Goal: Find contact information: Find contact information

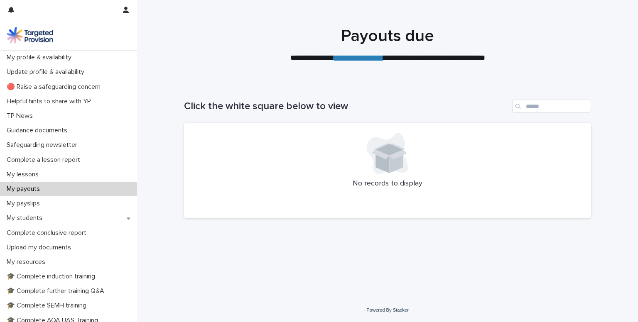
click at [390, 157] on icon at bounding box center [396, 162] width 14 height 24
click at [252, 153] on div at bounding box center [387, 154] width 387 height 42
click at [271, 106] on h1 "Click the white square below to view" at bounding box center [346, 106] width 325 height 12
click at [365, 58] on link "**********" at bounding box center [358, 57] width 49 height 7
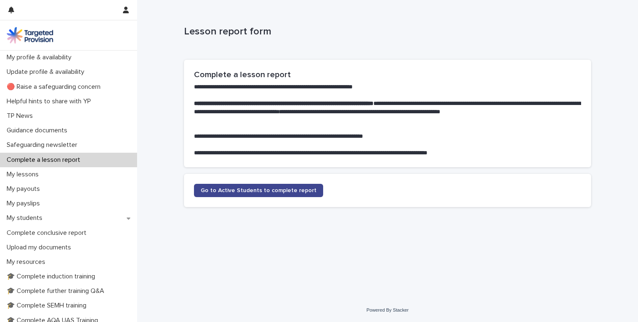
click at [275, 191] on span "Go to Active Students to complete report" at bounding box center [258, 191] width 116 height 6
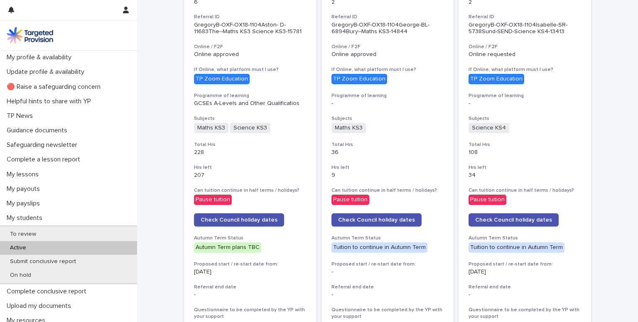
scroll to position [281, 0]
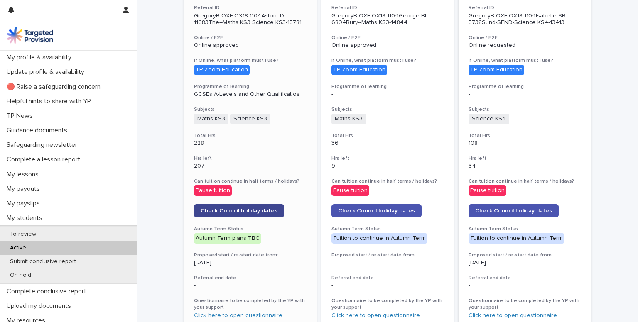
click at [243, 206] on link "Check Council holiday dates" at bounding box center [239, 210] width 90 height 13
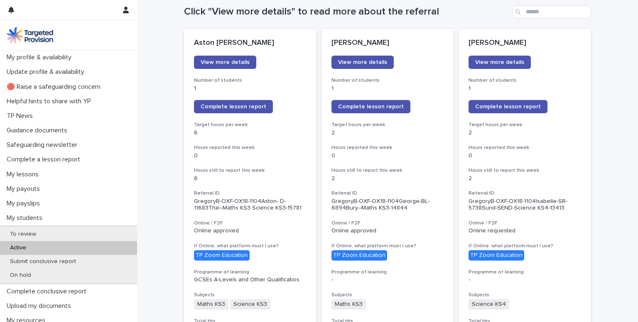
scroll to position [100, 0]
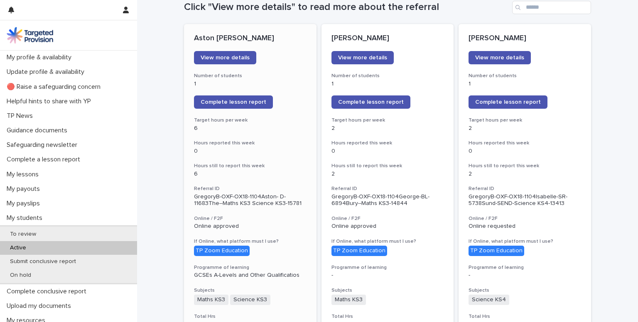
click at [269, 138] on div "[PERSON_NAME] View more details Number of students 1 Complete lesson report Tar…" at bounding box center [250, 310] width 132 height 572
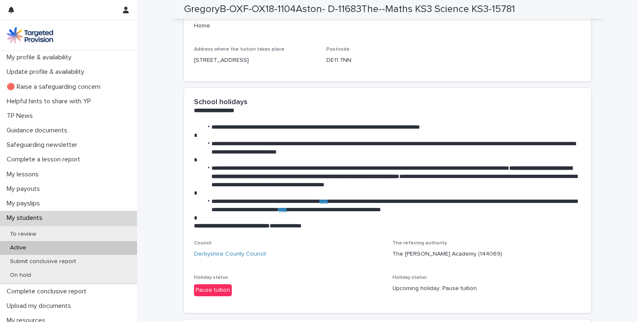
scroll to position [1199, 0]
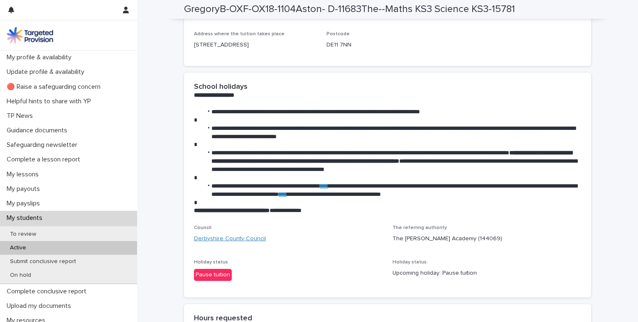
click at [209, 243] on link "Derbyshire County Council" at bounding box center [230, 239] width 72 height 9
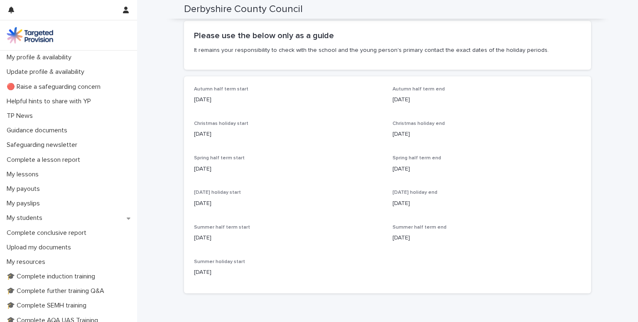
scroll to position [90, 0]
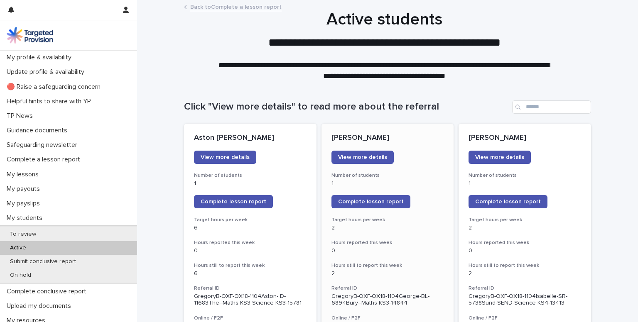
click at [425, 243] on h3 "Hours reported this week" at bounding box center [387, 242] width 112 height 7
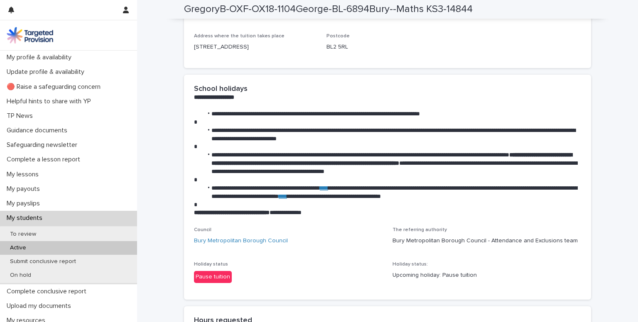
scroll to position [1215, 0]
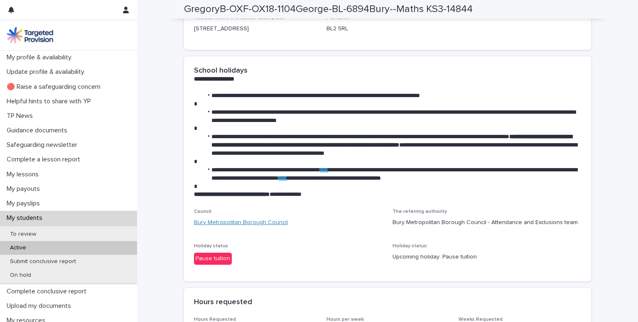
click at [255, 220] on link "Bury Metropolitan Borough Council" at bounding box center [241, 222] width 94 height 9
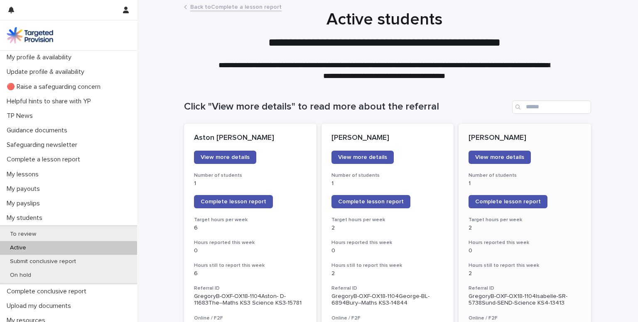
click at [548, 228] on p "2" at bounding box center [524, 228] width 112 height 7
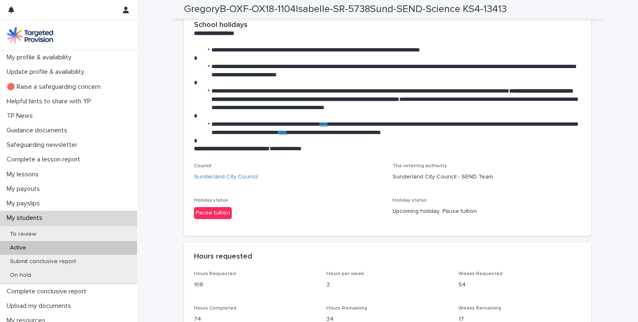
scroll to position [1266, 0]
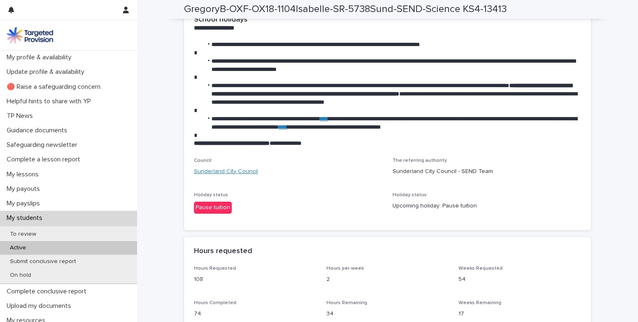
click at [229, 176] on link "Sunderland City Council" at bounding box center [226, 171] width 64 height 9
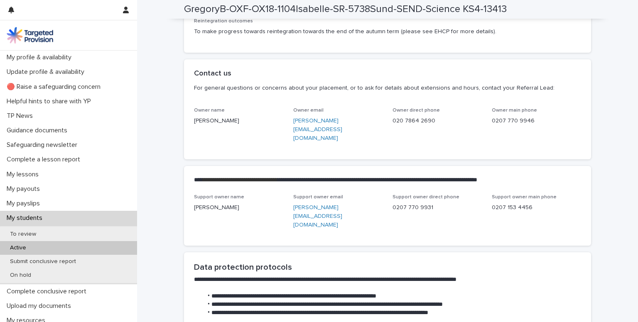
scroll to position [1930, 0]
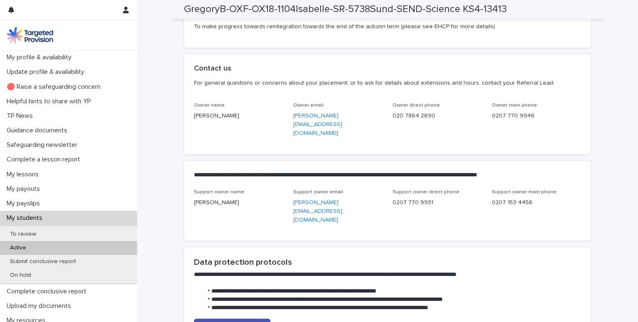
click at [342, 136] on link "[PERSON_NAME][EMAIL_ADDRESS][DOMAIN_NAME]" at bounding box center [317, 124] width 49 height 23
click at [318, 136] on link "[PERSON_NAME][EMAIL_ADDRESS][DOMAIN_NAME]" at bounding box center [317, 124] width 49 height 23
click at [326, 209] on link "[PERSON_NAME][EMAIL_ADDRESS][DOMAIN_NAME]" at bounding box center [317, 211] width 49 height 23
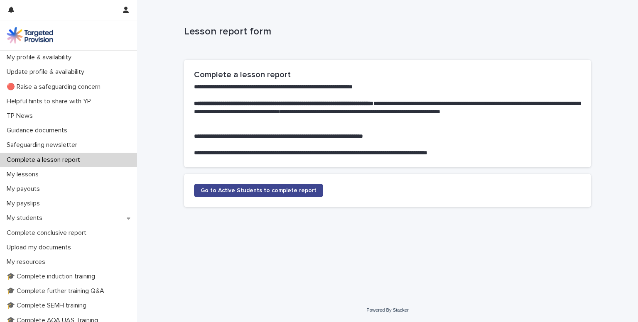
click at [240, 192] on span "Go to Active Students to complete report" at bounding box center [258, 191] width 116 height 6
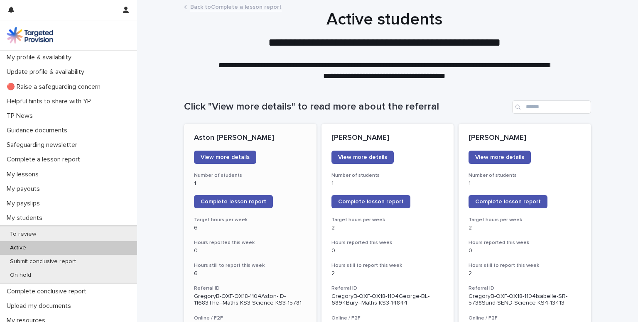
click at [297, 228] on p "6" at bounding box center [250, 228] width 112 height 7
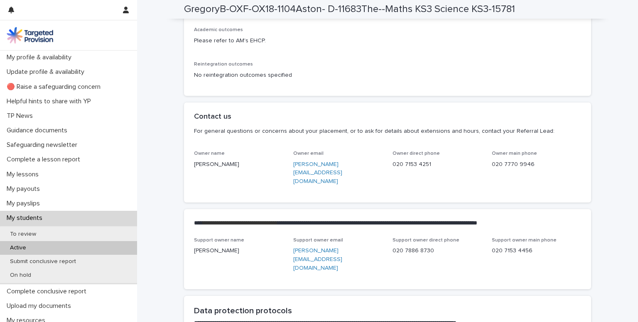
scroll to position [1869, 0]
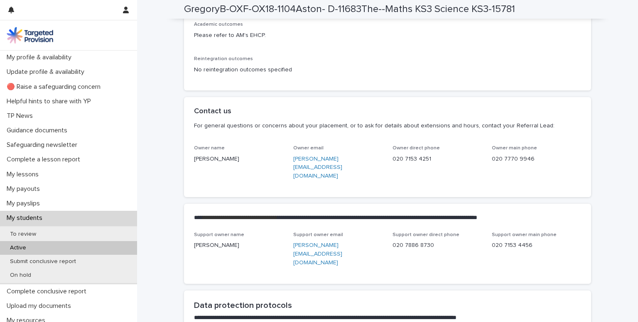
click at [322, 175] on link "[PERSON_NAME][EMAIL_ADDRESS][DOMAIN_NAME]" at bounding box center [317, 167] width 49 height 23
